Goal: Navigation & Orientation: Find specific page/section

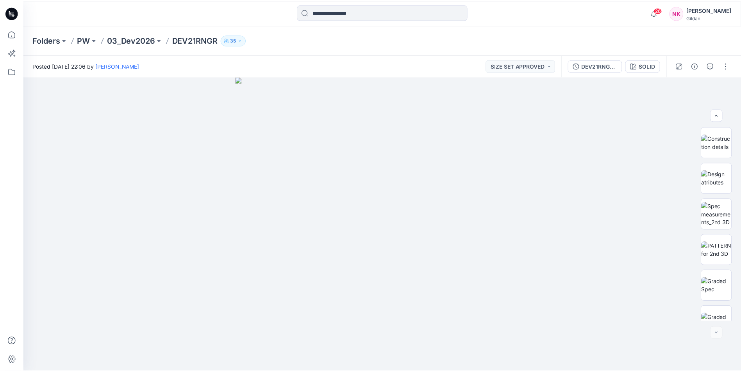
scroll to position [698, 0]
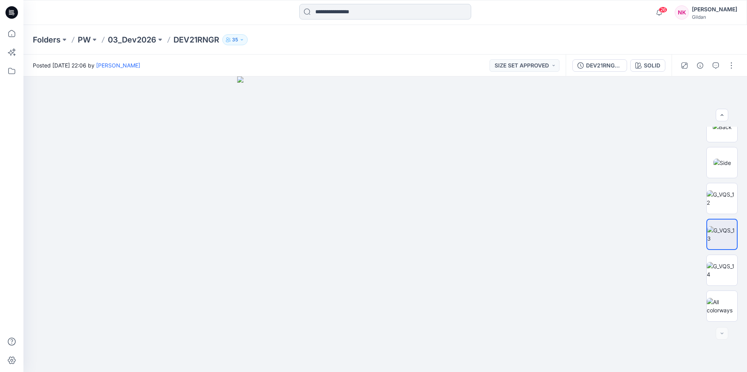
click at [346, 16] on input at bounding box center [385, 12] width 172 height 16
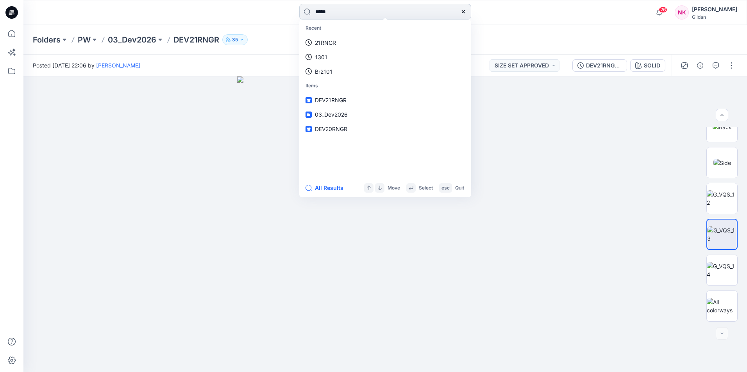
click at [346, 16] on input "*****" at bounding box center [385, 12] width 172 height 16
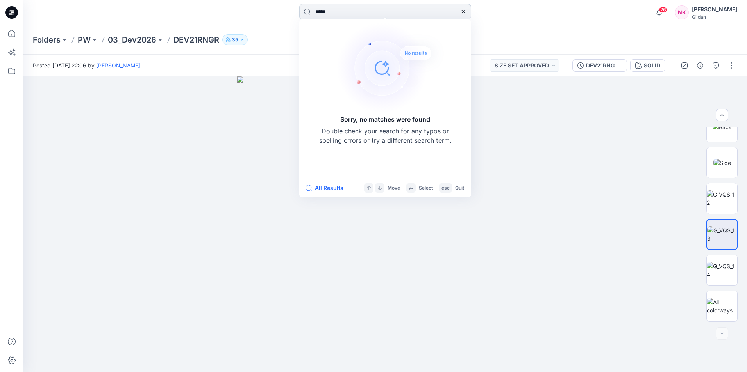
click at [321, 11] on input "*****" at bounding box center [385, 12] width 172 height 16
type input "***"
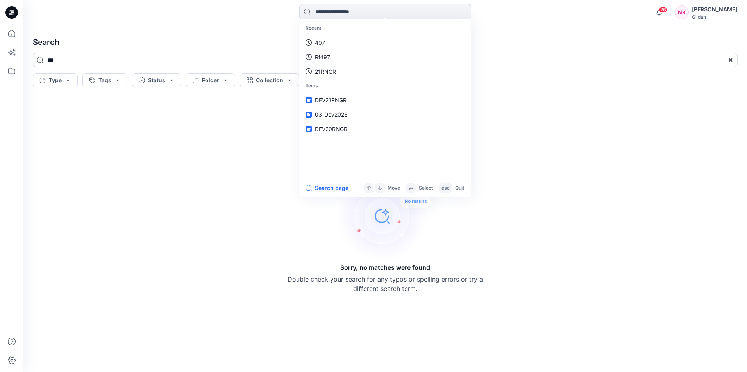
click at [128, 23] on div "Recent 497 Rf497 21RNGR Items DEV21RNGR 03_Dev2026 DEV20RNGR Search page Move S…" at bounding box center [384, 12] width 723 height 25
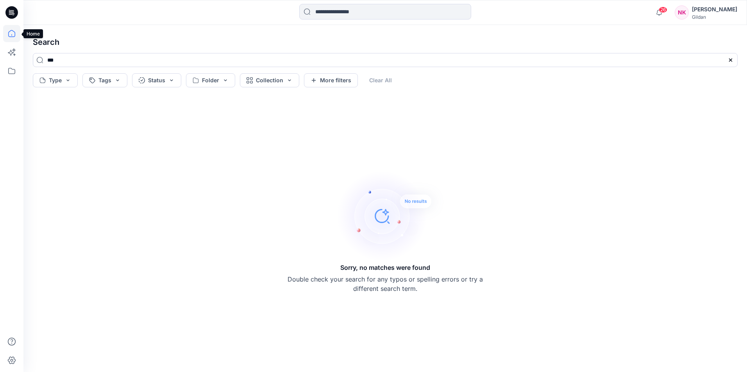
click at [8, 34] on icon at bounding box center [11, 33] width 17 height 17
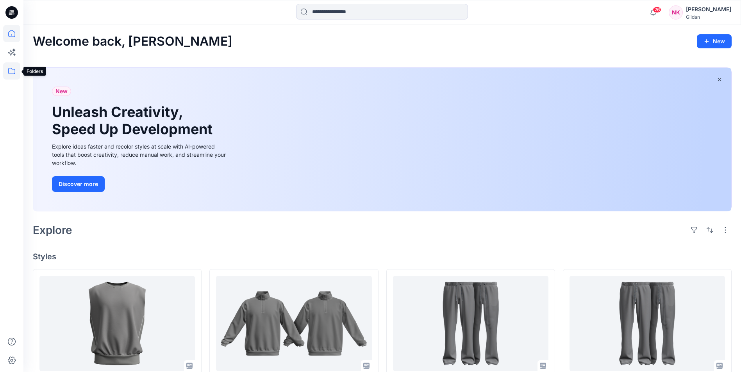
click at [13, 76] on icon at bounding box center [11, 70] width 17 height 17
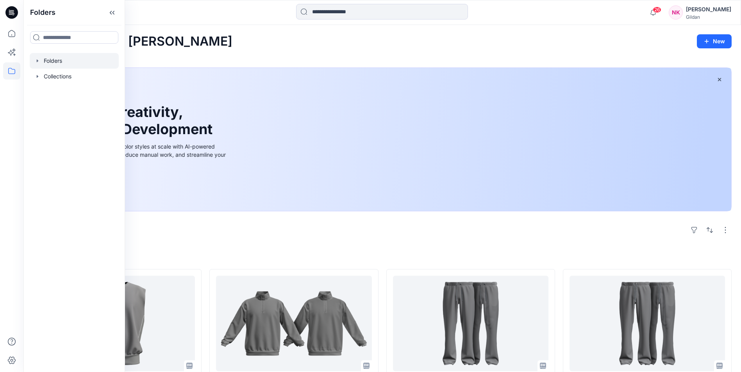
click at [36, 61] on icon "button" at bounding box center [37, 61] width 6 height 6
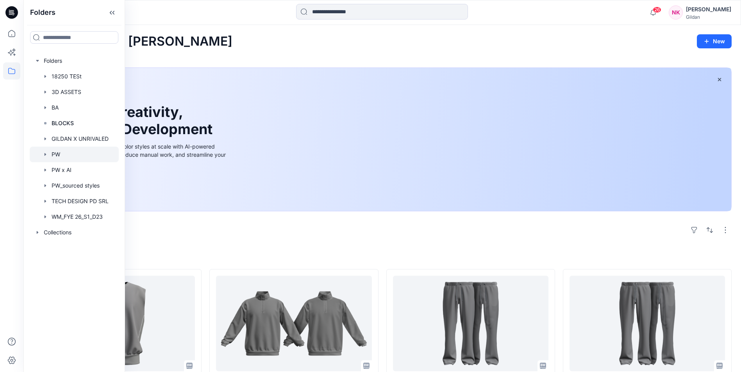
click at [61, 155] on div at bounding box center [74, 155] width 89 height 16
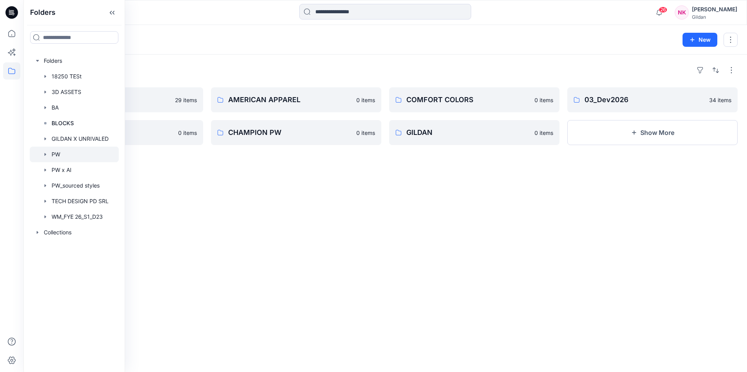
click at [333, 262] on div "Folders 03_Dev2025 29 items ALL PRO 0 items AMERICAN APPAREL 0 items CHAMPION P…" at bounding box center [384, 214] width 723 height 318
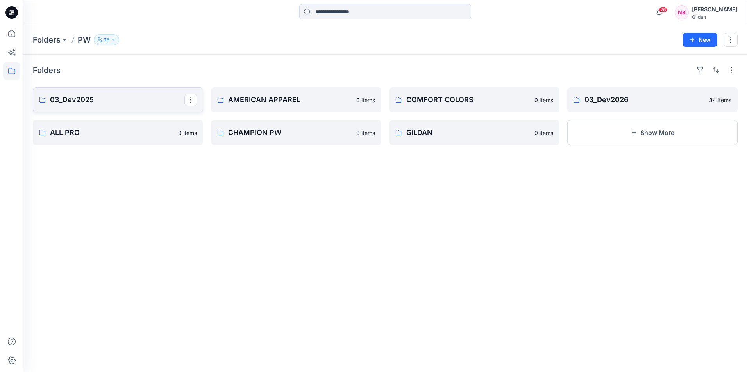
click at [93, 103] on p "03_Dev2025" at bounding box center [117, 99] width 134 height 11
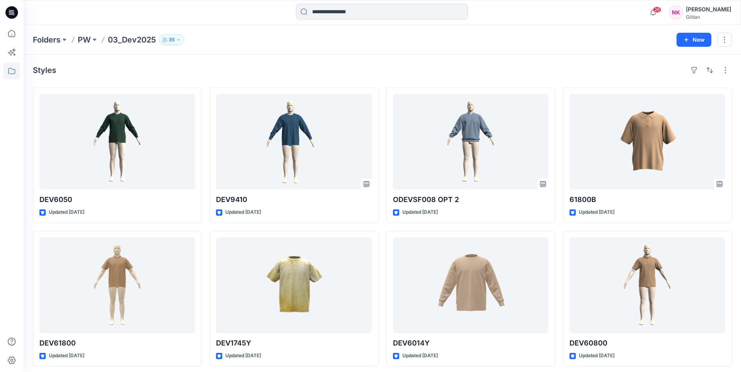
click at [534, 50] on div "Folders PW 03_Dev2025 35 New" at bounding box center [381, 40] width 717 height 30
click at [87, 36] on p "PW" at bounding box center [84, 39] width 13 height 11
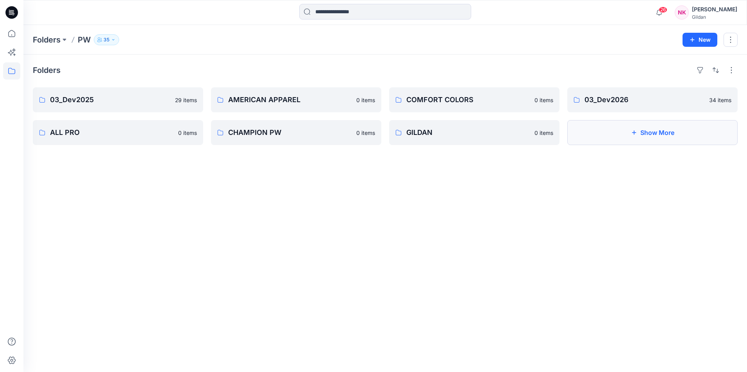
click at [663, 129] on button "Show More" at bounding box center [652, 132] width 170 height 25
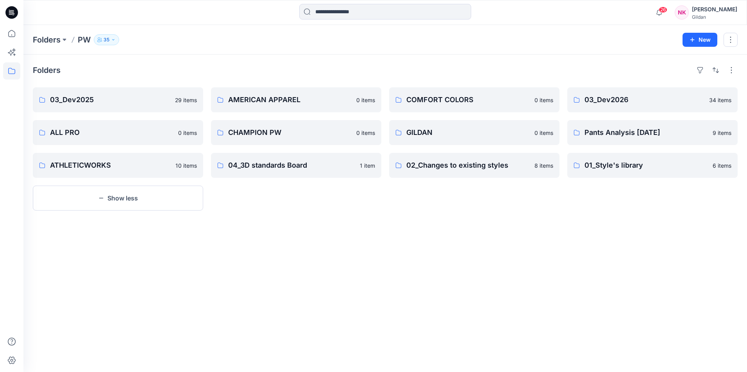
click at [298, 274] on div "Folders 03_Dev2025 29 items ALL PRO 0 items ATHLETICWORKS 10 items Show less AM…" at bounding box center [384, 214] width 723 height 318
